Goal: Find specific page/section: Find specific page/section

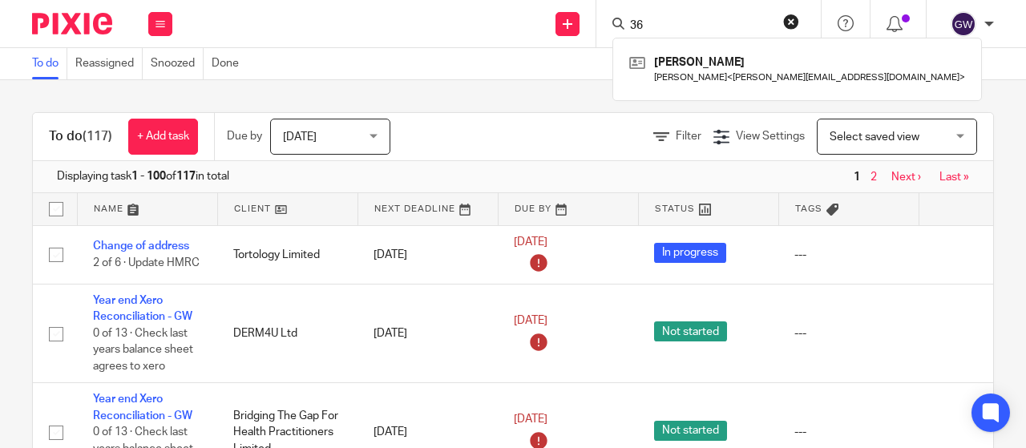
type input "3"
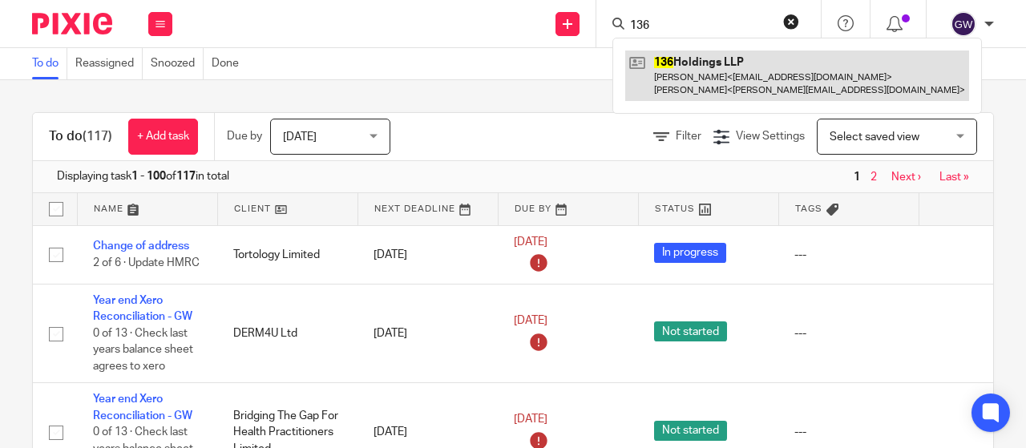
type input "136"
click at [678, 91] on link at bounding box center [797, 76] width 344 height 50
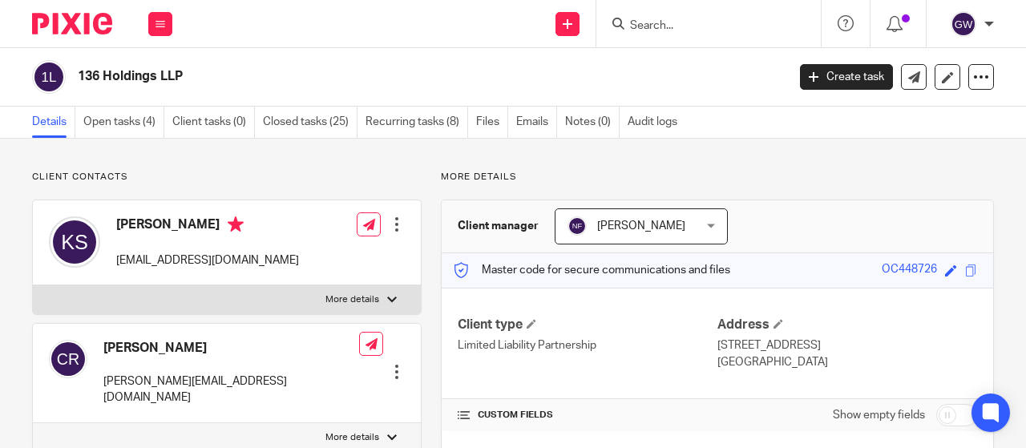
scroll to position [321, 0]
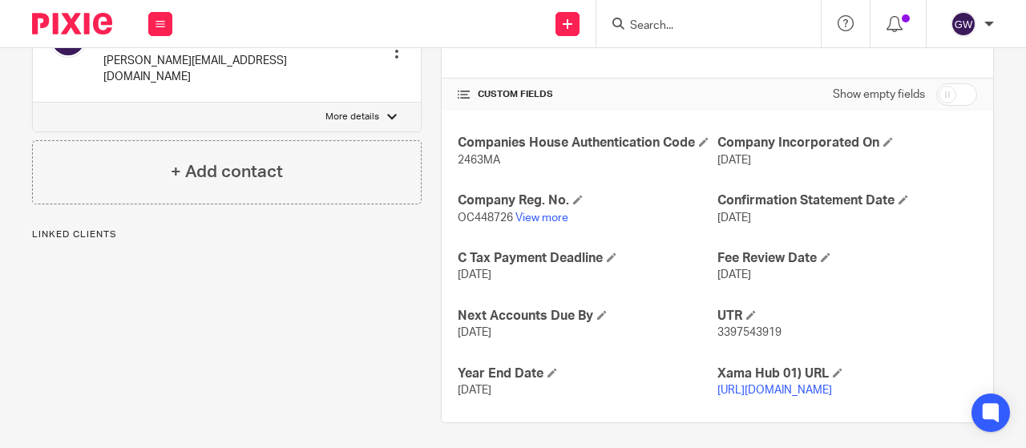
click at [487, 224] on span "OC448726" at bounding box center [485, 218] width 55 height 11
copy p "OC448726"
click at [653, 28] on input "Search" at bounding box center [701, 26] width 144 height 14
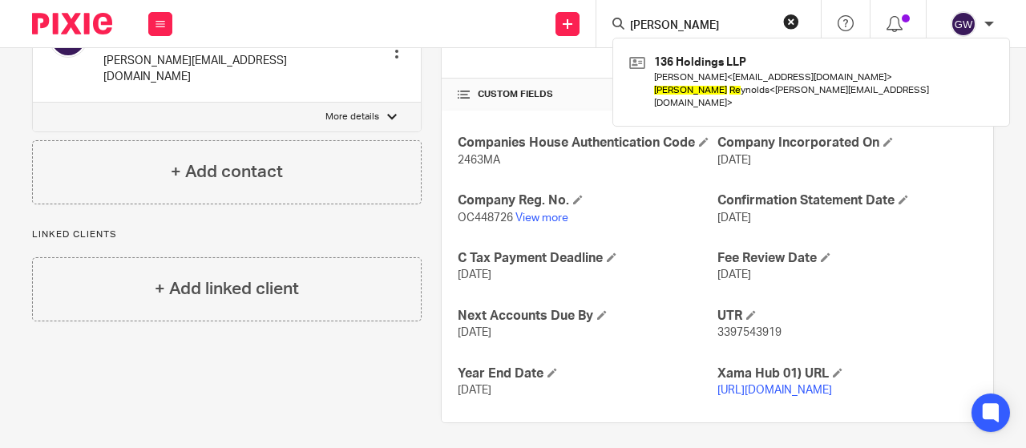
type input "christopher re"
drag, startPoint x: 727, startPoint y: 26, endPoint x: 581, endPoint y: 16, distance: 146.3
click at [581, 16] on div "Send new email Create task Add client christopher re 136 Holdings LLP Kristian …" at bounding box center [607, 23] width 838 height 47
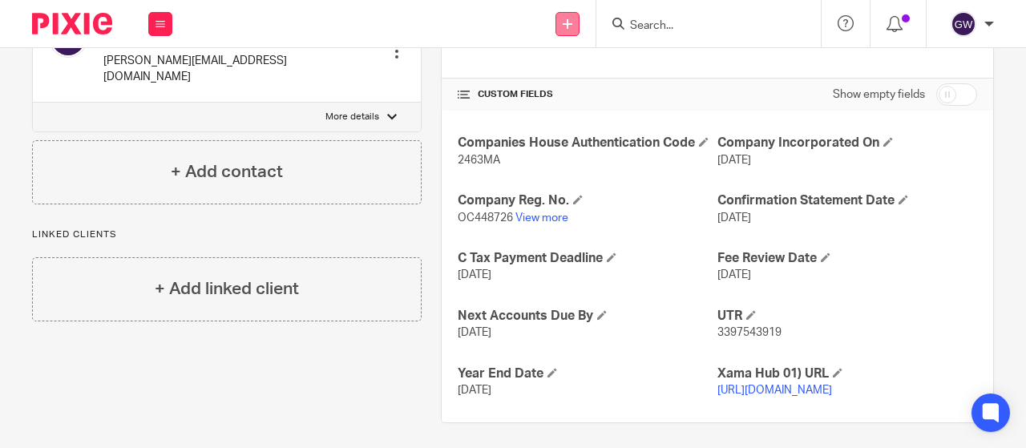
type input "r"
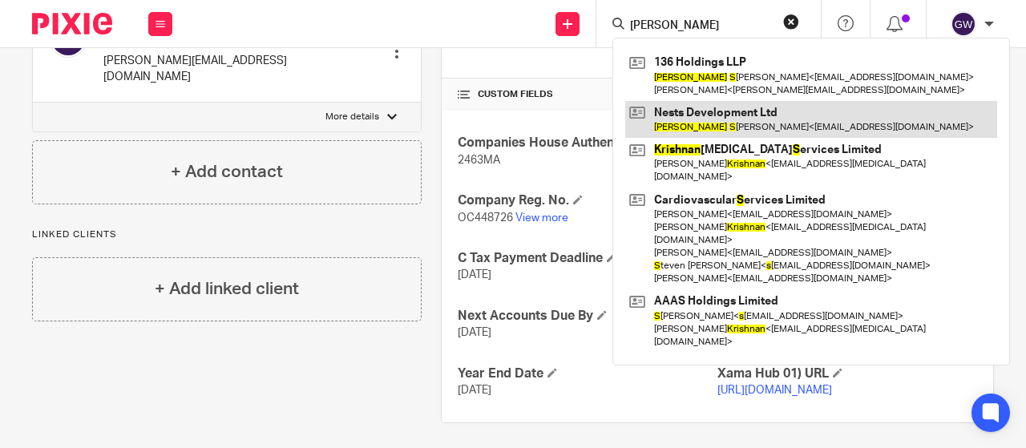
type input "kristian s"
click at [706, 110] on link at bounding box center [811, 119] width 372 height 37
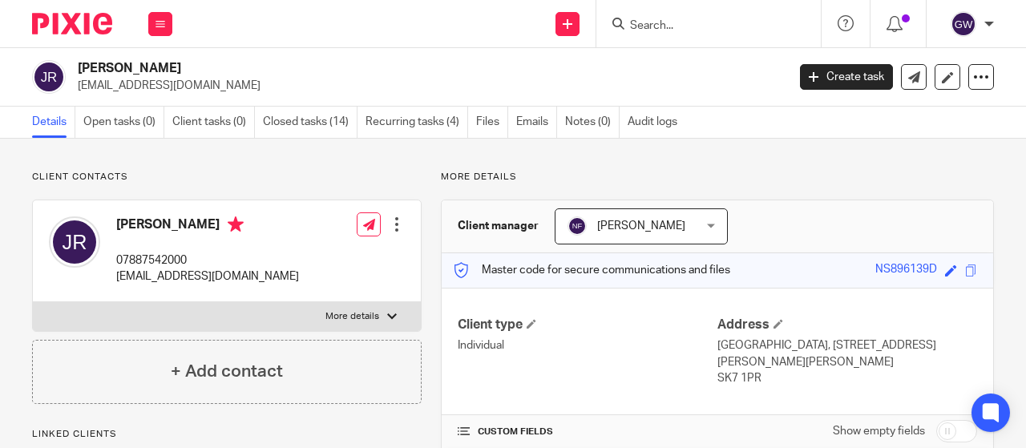
scroll to position [160, 0]
